Goal: Transaction & Acquisition: Purchase product/service

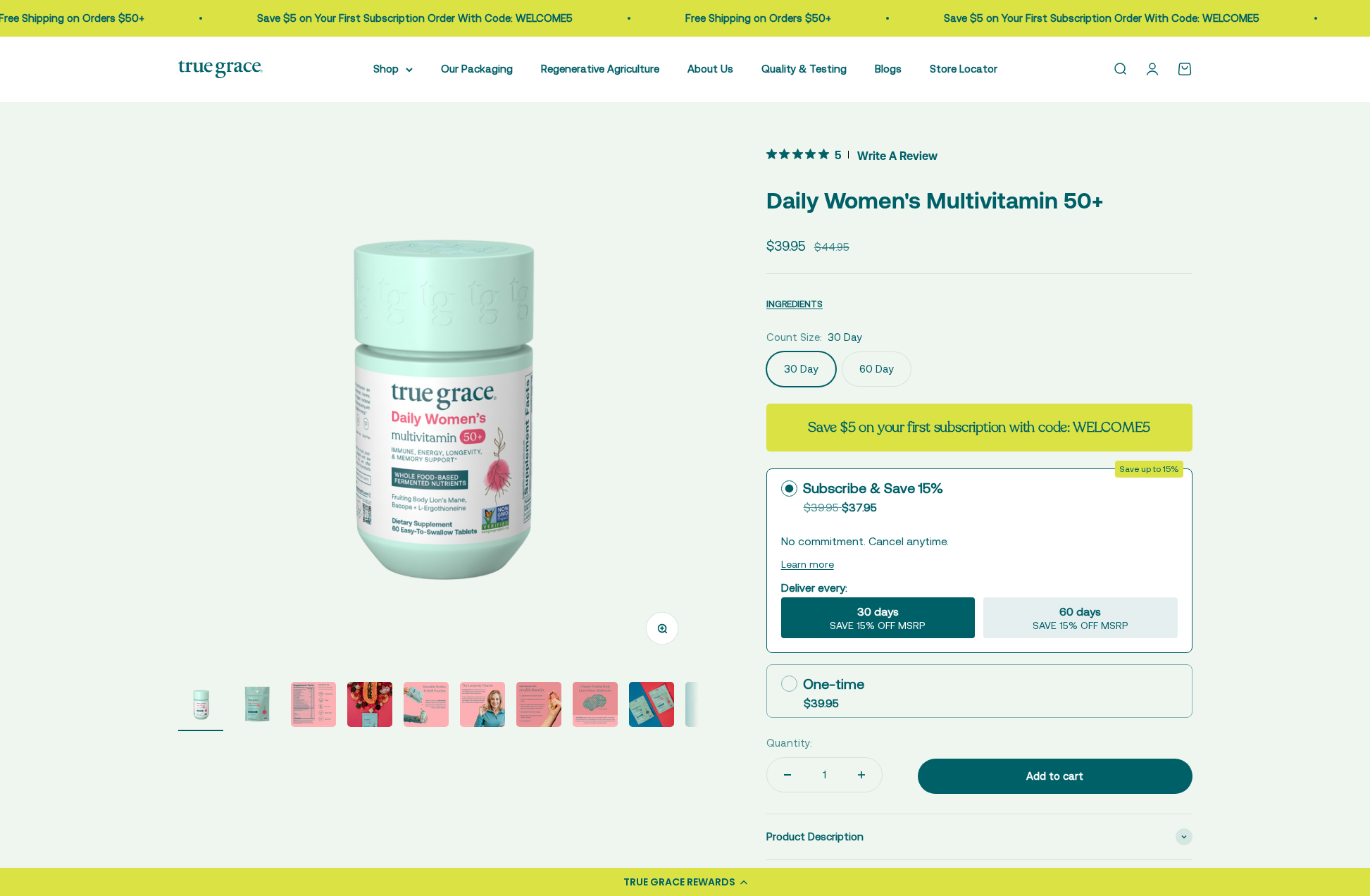
click at [426, 706] on img "Go to item 5" at bounding box center [426, 704] width 45 height 45
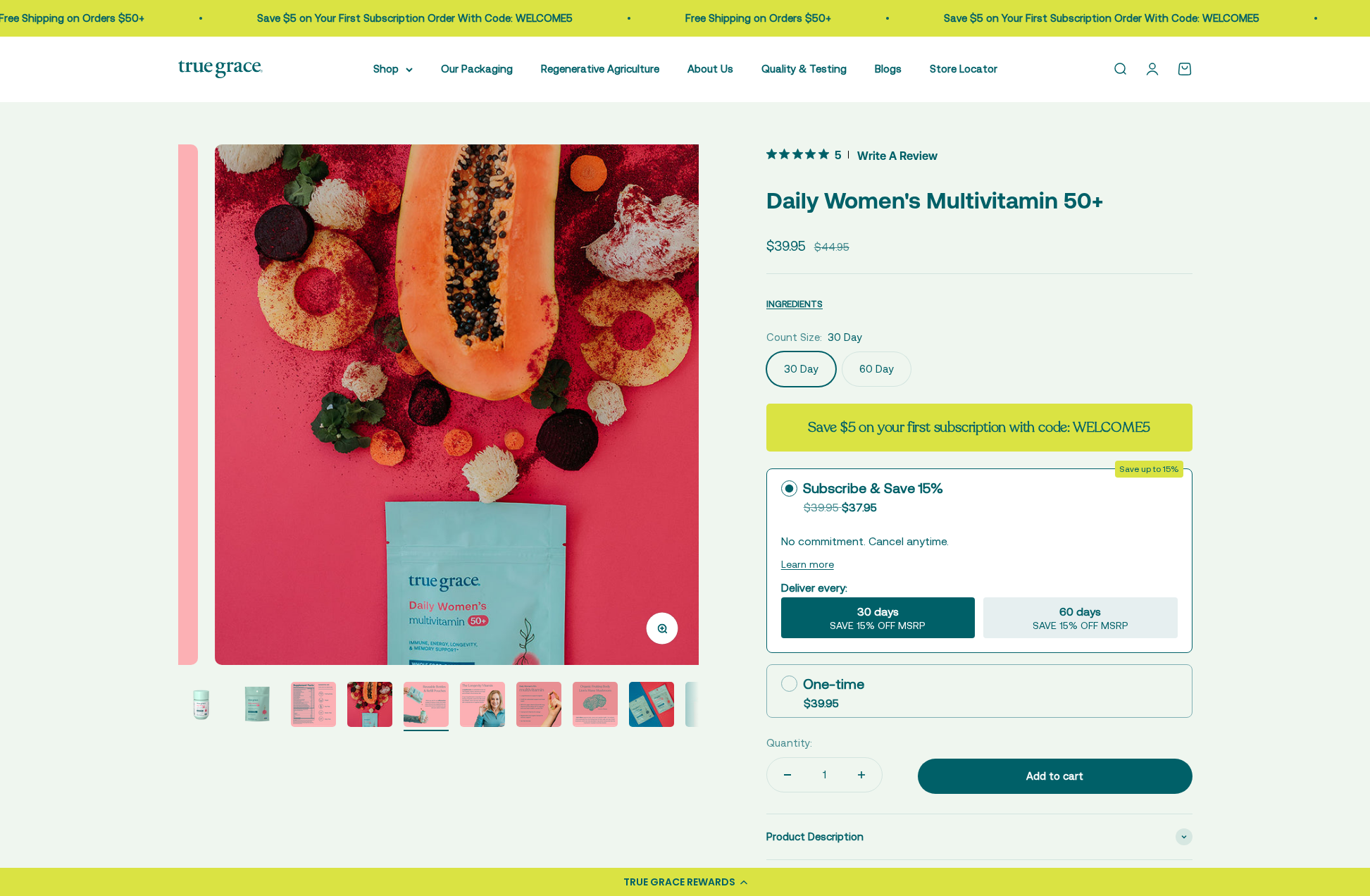
scroll to position [0, 2151]
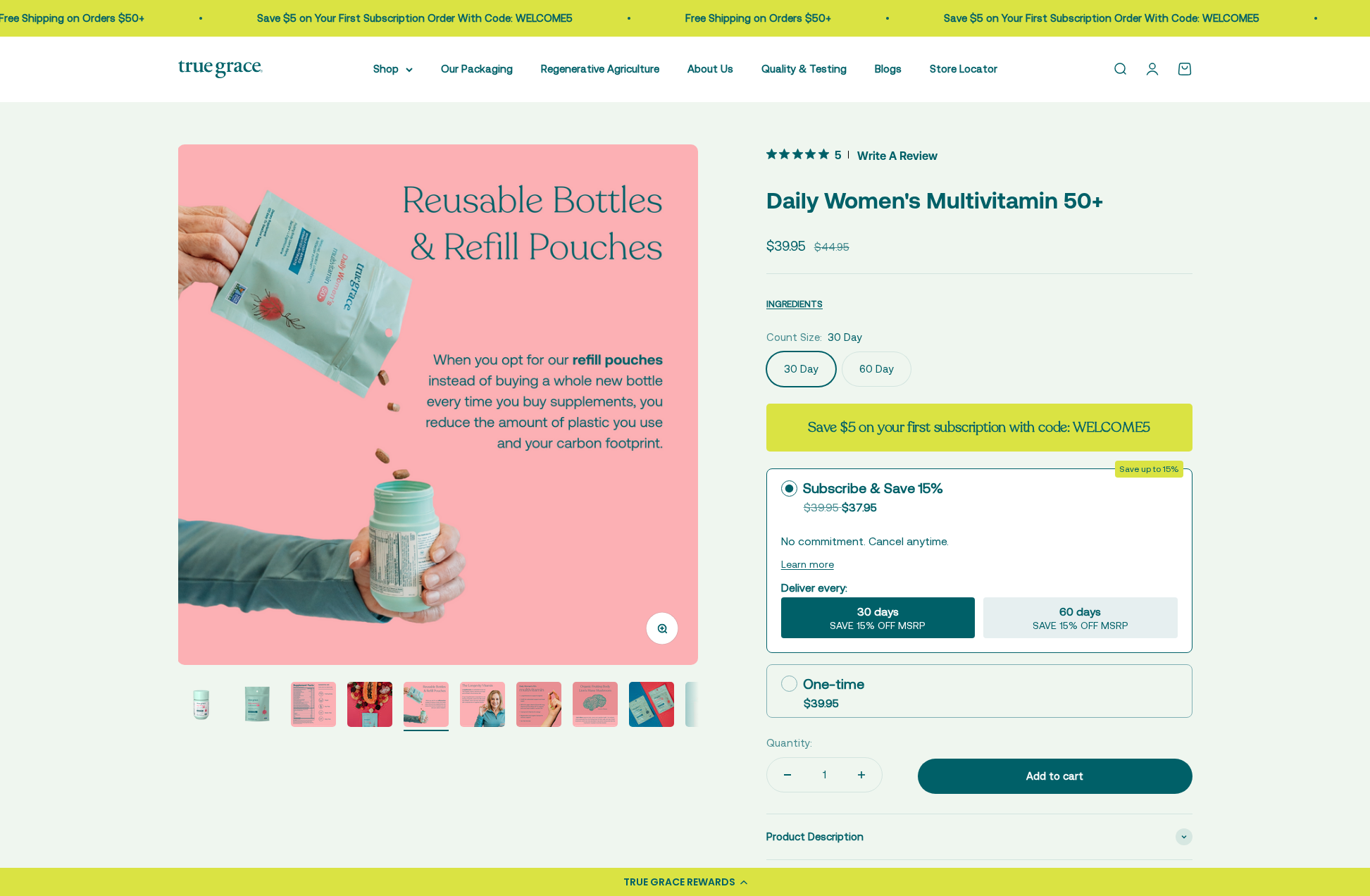
click at [258, 710] on img "Go to item 2" at bounding box center [257, 704] width 45 height 45
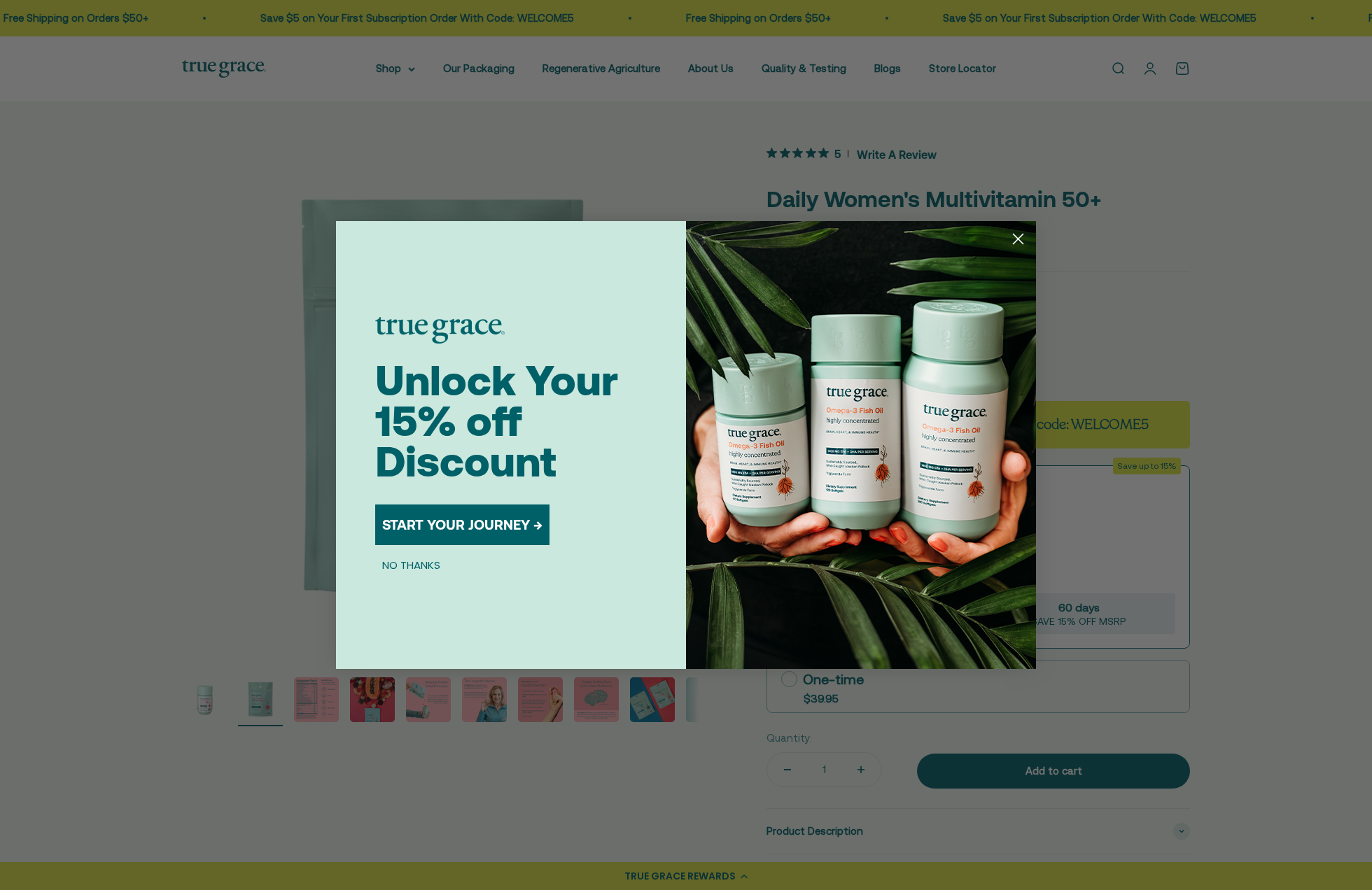
click at [1012, 239] on circle "Close dialog" at bounding box center [1017, 238] width 23 height 23
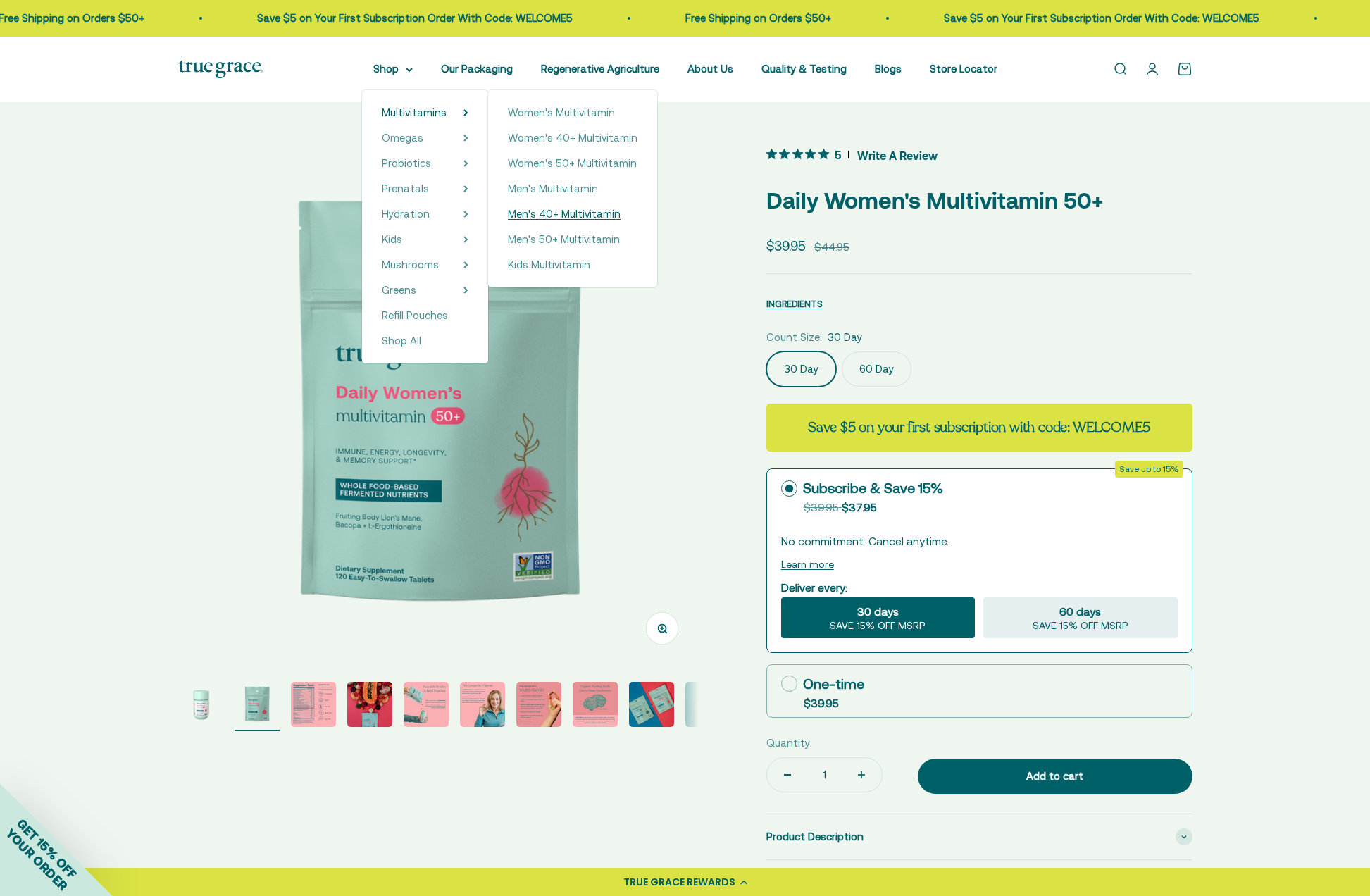
click at [580, 218] on span "Men's 40+ Multivitamin" at bounding box center [564, 214] width 113 height 12
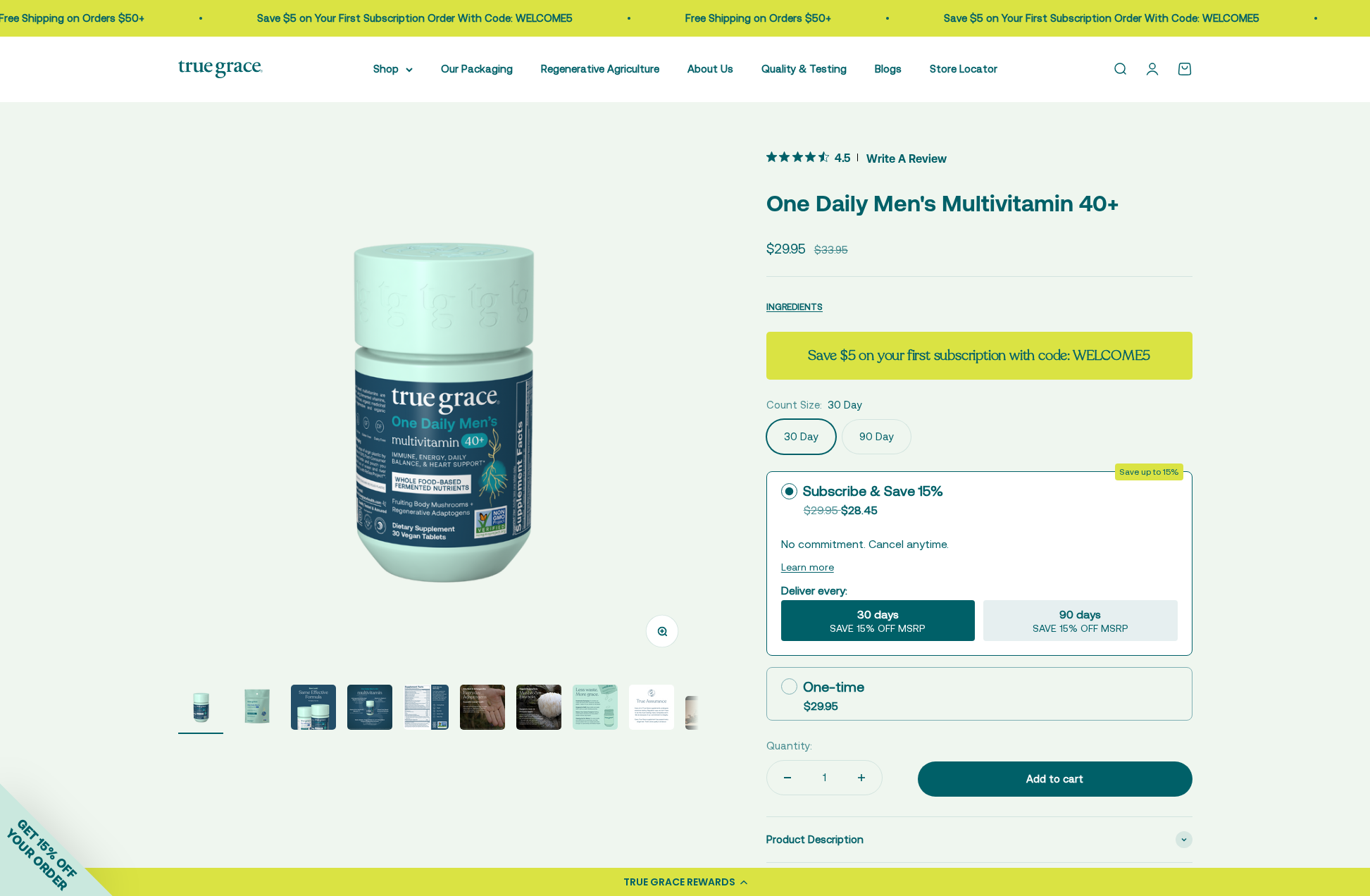
click at [810, 157] on icon "4.5 out 5 stars rating in total 4 reviews. Jump to reviews." at bounding box center [810, 157] width 10 height 10
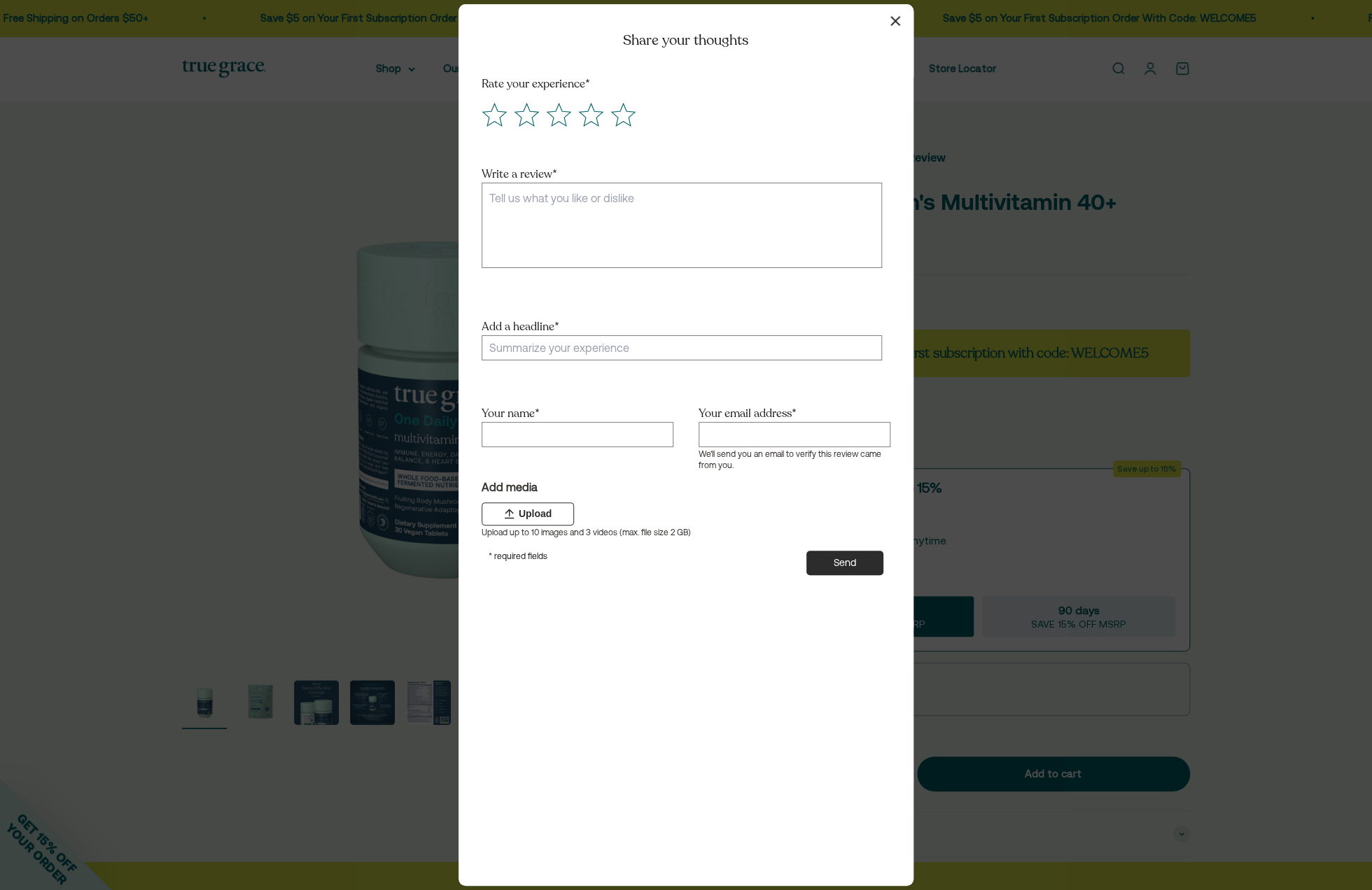
click at [900, 25] on button "button" at bounding box center [894, 20] width 20 height 20
